Goal: Transaction & Acquisition: Subscribe to service/newsletter

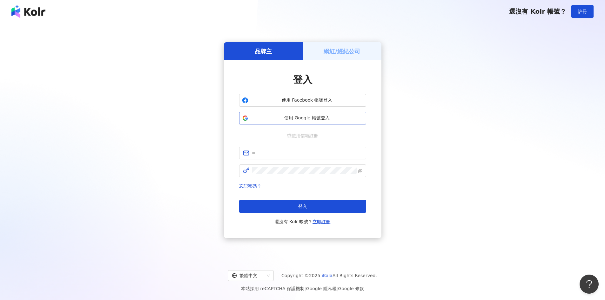
click at [314, 116] on span "使用 Google 帳號登入" at bounding box center [307, 118] width 112 height 6
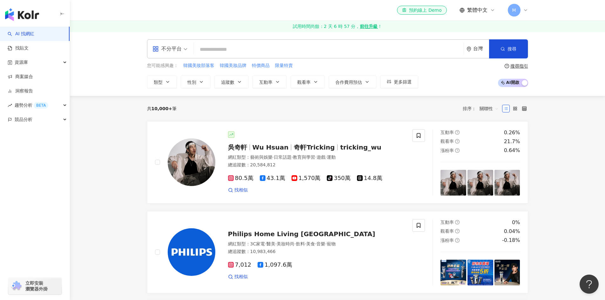
click at [525, 9] on icon at bounding box center [525, 10] width 5 height 5
click at [363, 26] on strong "前往升級" at bounding box center [369, 26] width 18 height 6
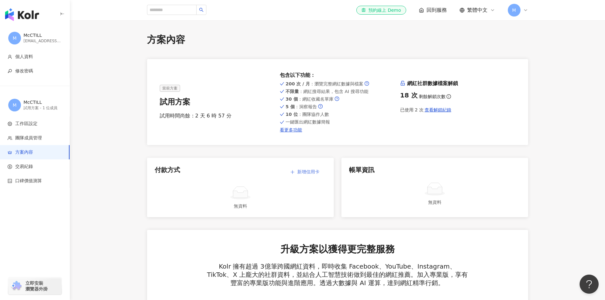
click at [309, 170] on span "新增信用卡" at bounding box center [308, 171] width 22 height 5
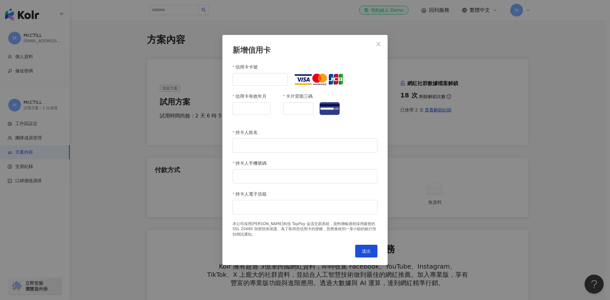
click at [375, 44] on span "Close" at bounding box center [378, 44] width 13 height 5
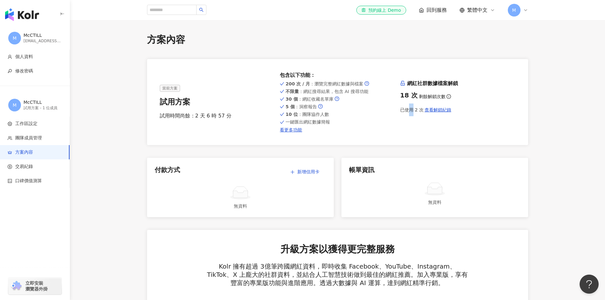
drag, startPoint x: 408, startPoint y: 110, endPoint x: 414, endPoint y: 109, distance: 5.8
click at [414, 109] on div "已使用 2 次 查看解鎖紀錄" at bounding box center [457, 110] width 115 height 13
click at [293, 131] on link "看更多功能" at bounding box center [337, 129] width 115 height 5
